Goal: Transaction & Acquisition: Purchase product/service

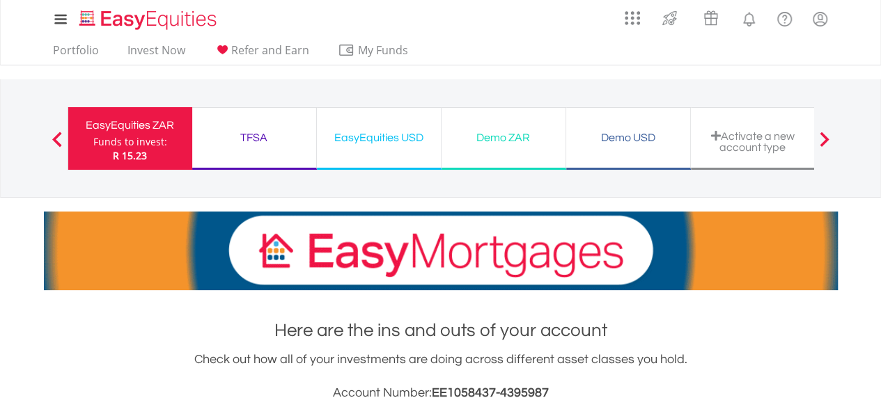
click at [255, 136] on div "TFSA" at bounding box center [254, 137] width 107 height 19
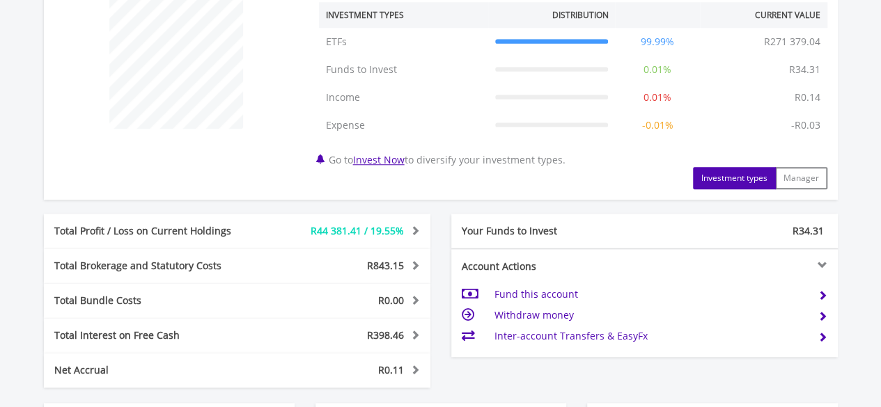
scroll to position [627, 0]
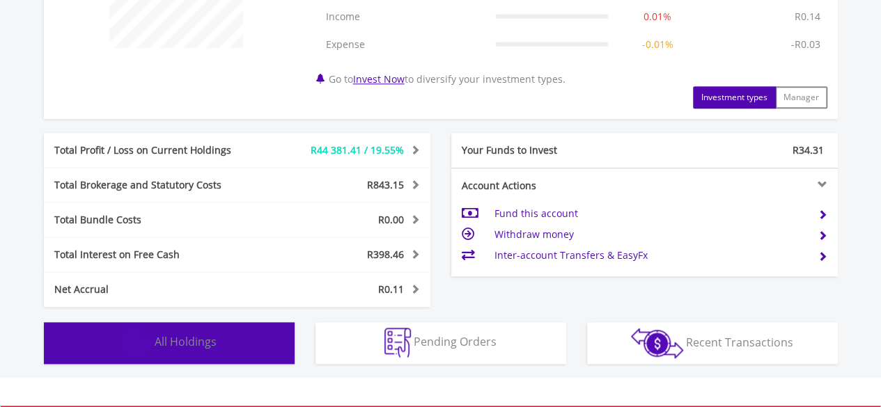
click at [159, 331] on button "Holdings All Holdings" at bounding box center [169, 343] width 251 height 42
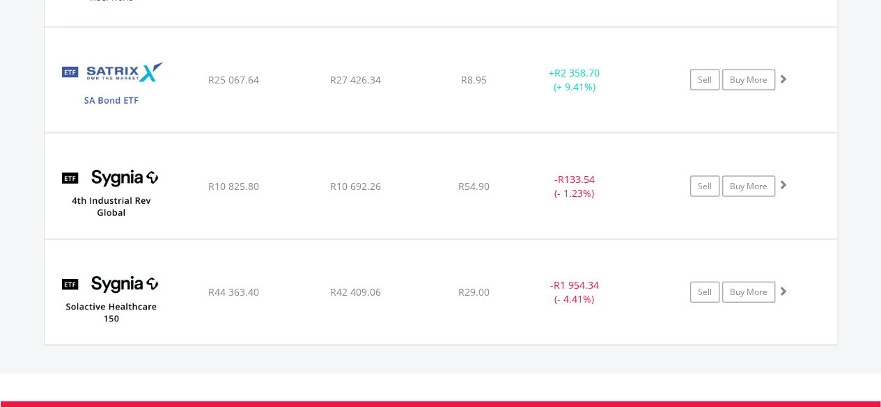
scroll to position [1450, 0]
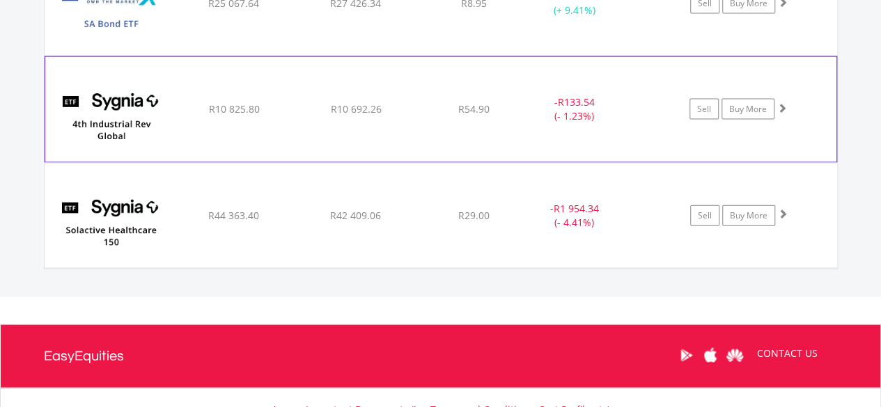
click at [157, 108] on img at bounding box center [112, 117] width 120 height 84
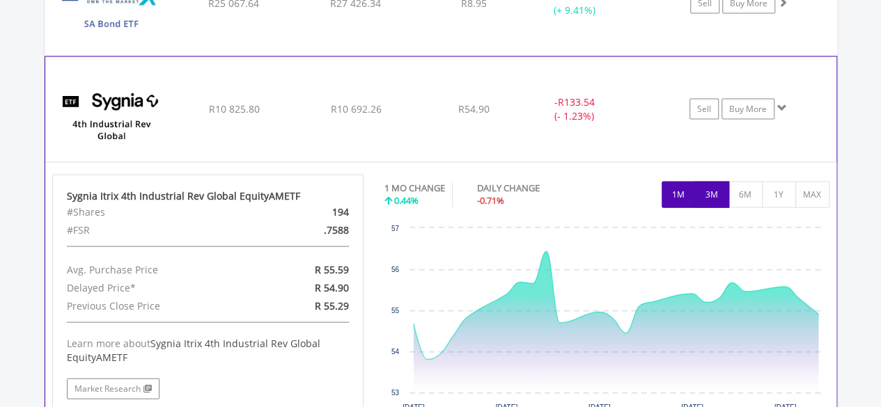
click at [727, 193] on button "3M" at bounding box center [712, 195] width 34 height 26
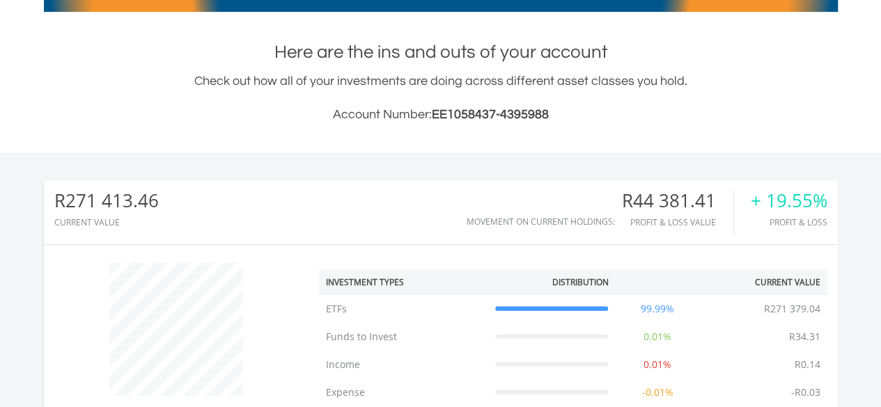
scroll to position [0, 0]
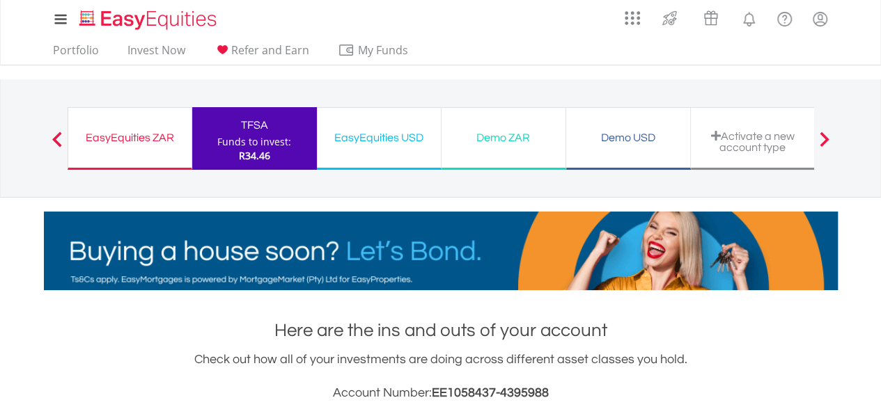
click at [510, 138] on div "Demo ZAR" at bounding box center [503, 137] width 107 height 19
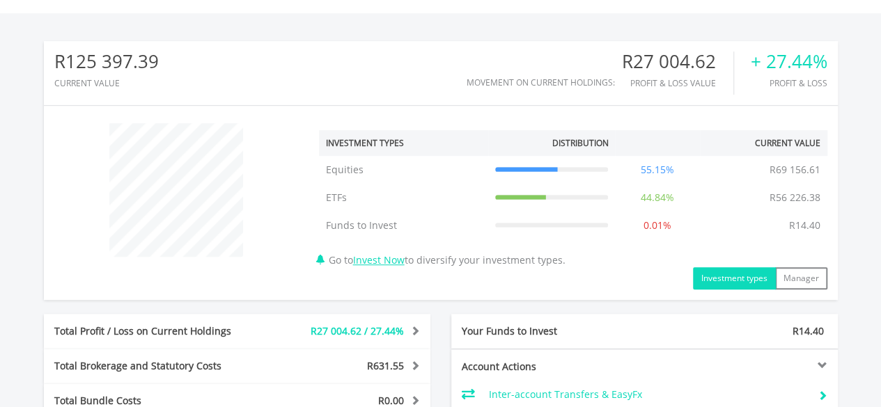
scroll to position [696, 0]
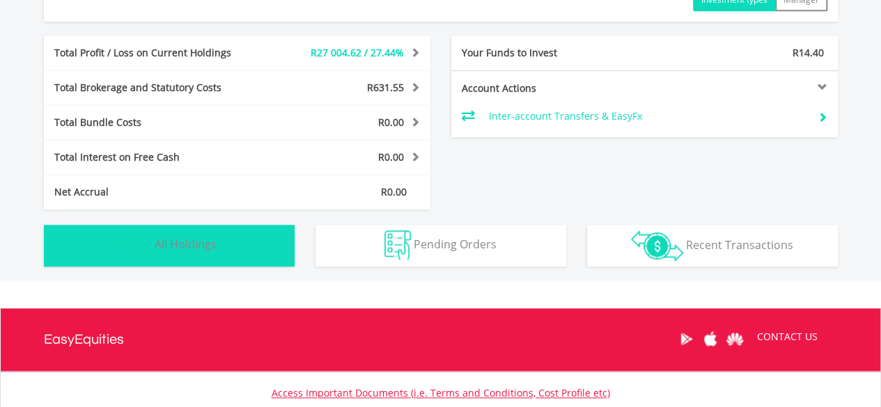
click at [180, 246] on span "All Holdings" at bounding box center [186, 244] width 62 height 15
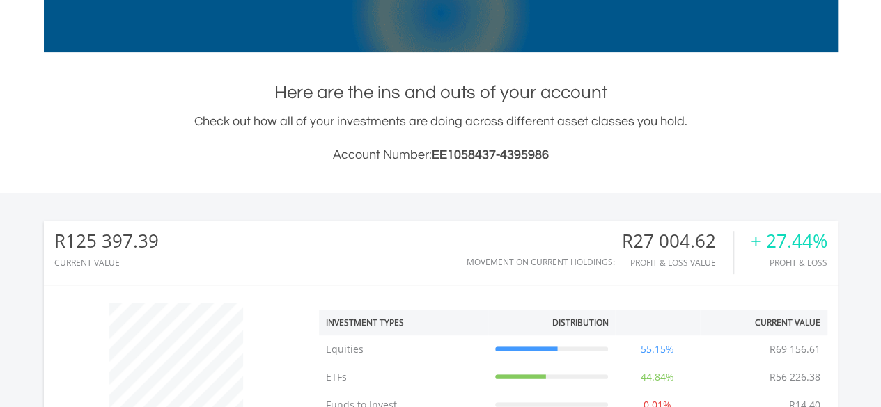
scroll to position [517, 0]
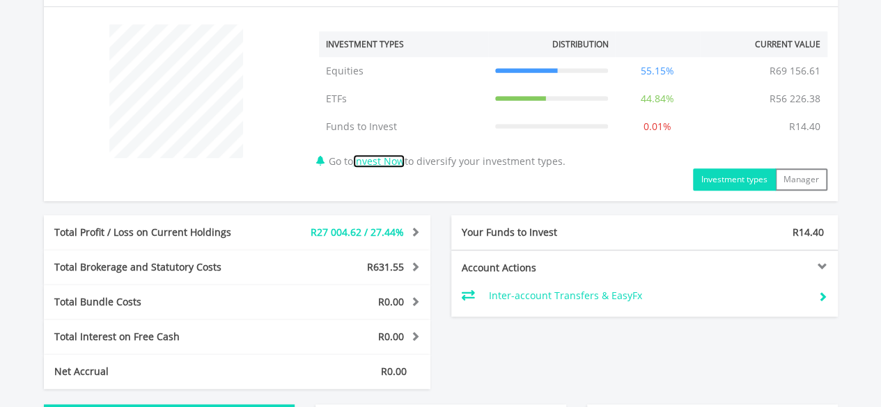
click at [379, 158] on link "Invest Now" at bounding box center [379, 161] width 52 height 13
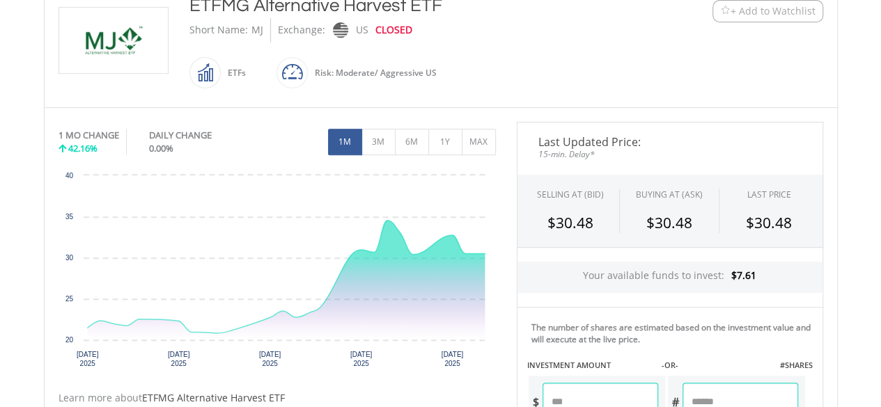
scroll to position [348, 0]
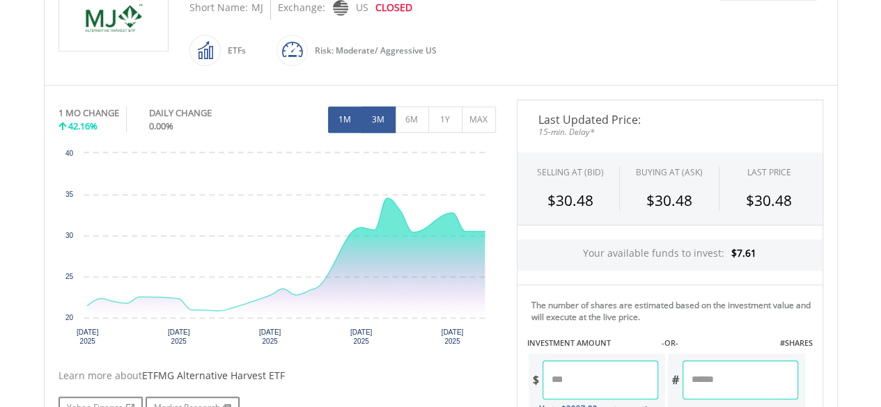
click at [383, 125] on button "3M" at bounding box center [378, 120] width 34 height 26
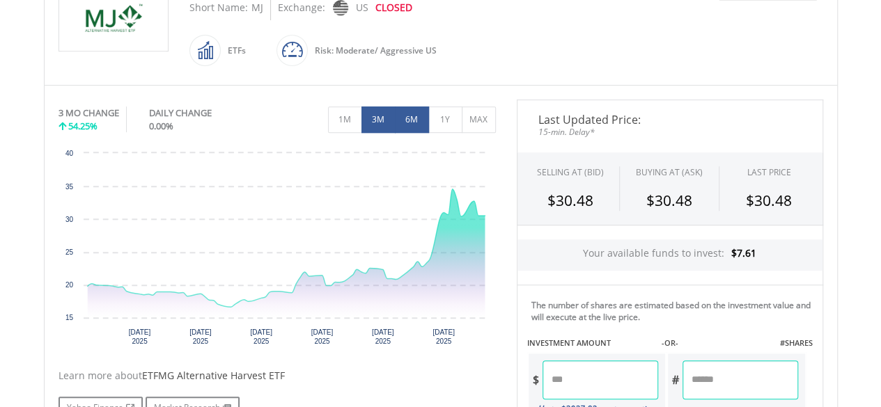
click at [428, 118] on button "6M" at bounding box center [412, 120] width 34 height 26
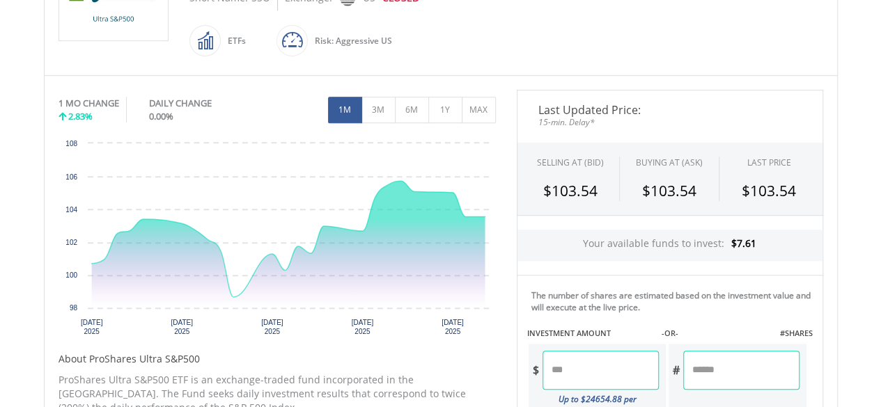
scroll to position [418, 0]
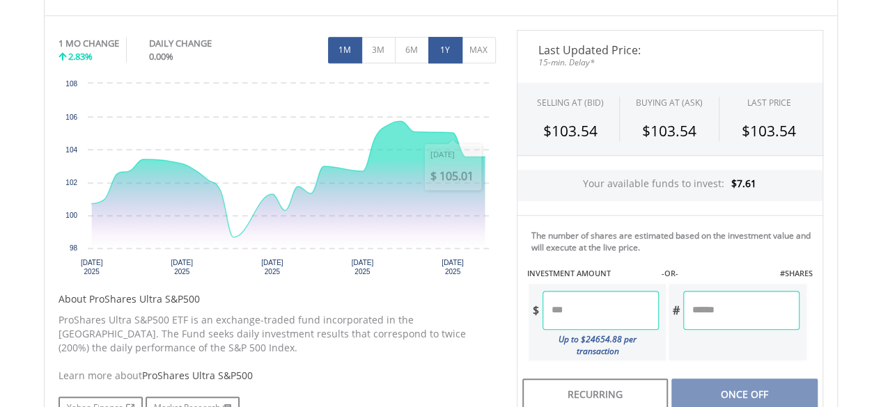
click at [440, 49] on button "1Y" at bounding box center [445, 50] width 34 height 26
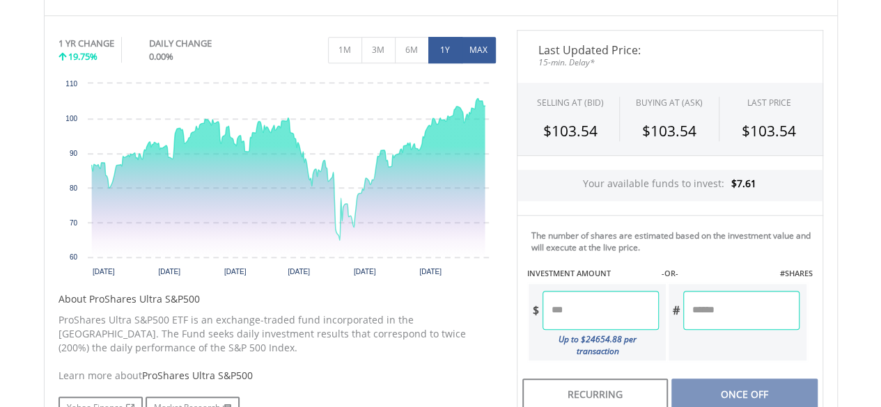
click at [475, 45] on button "MAX" at bounding box center [479, 50] width 34 height 26
